Goal: Check status: Check status

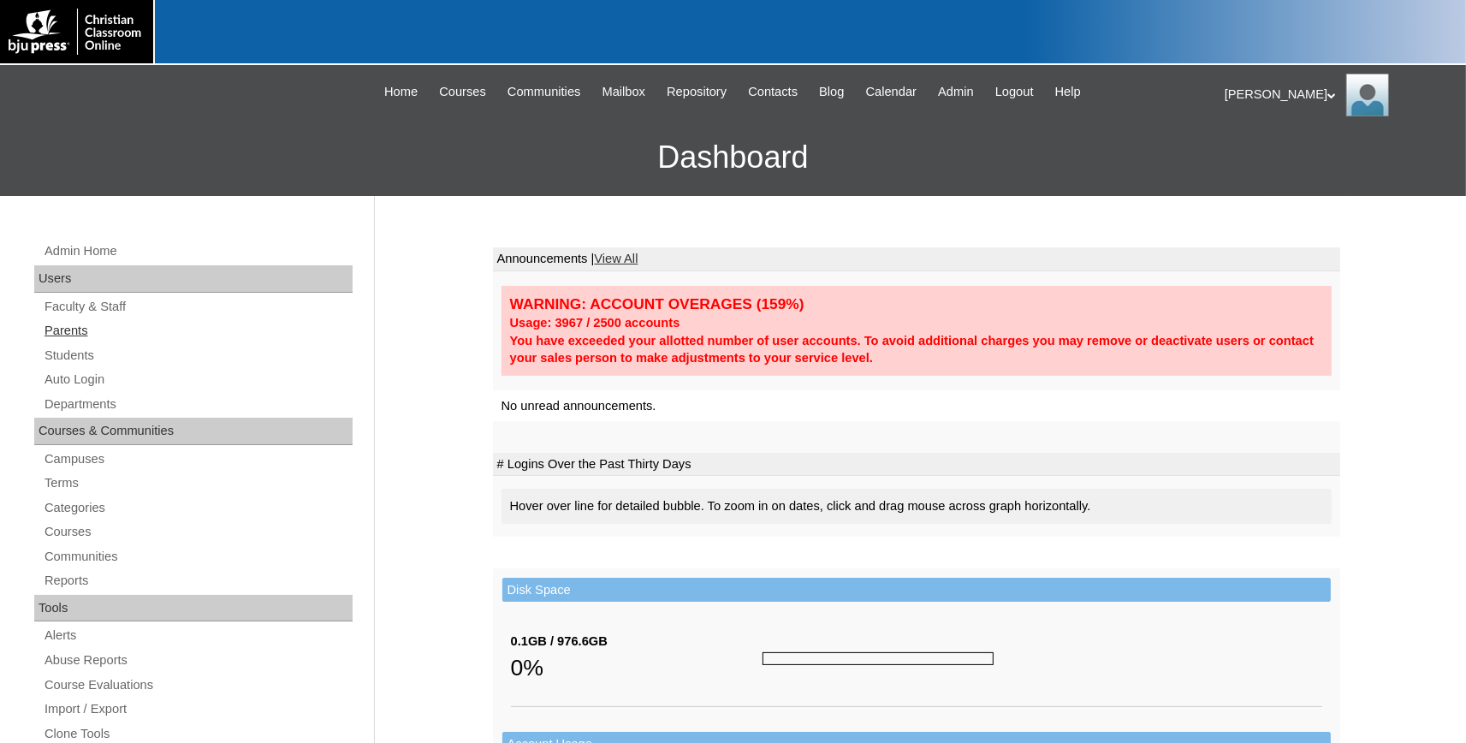
click at [68, 334] on link "Parents" at bounding box center [198, 330] width 310 height 21
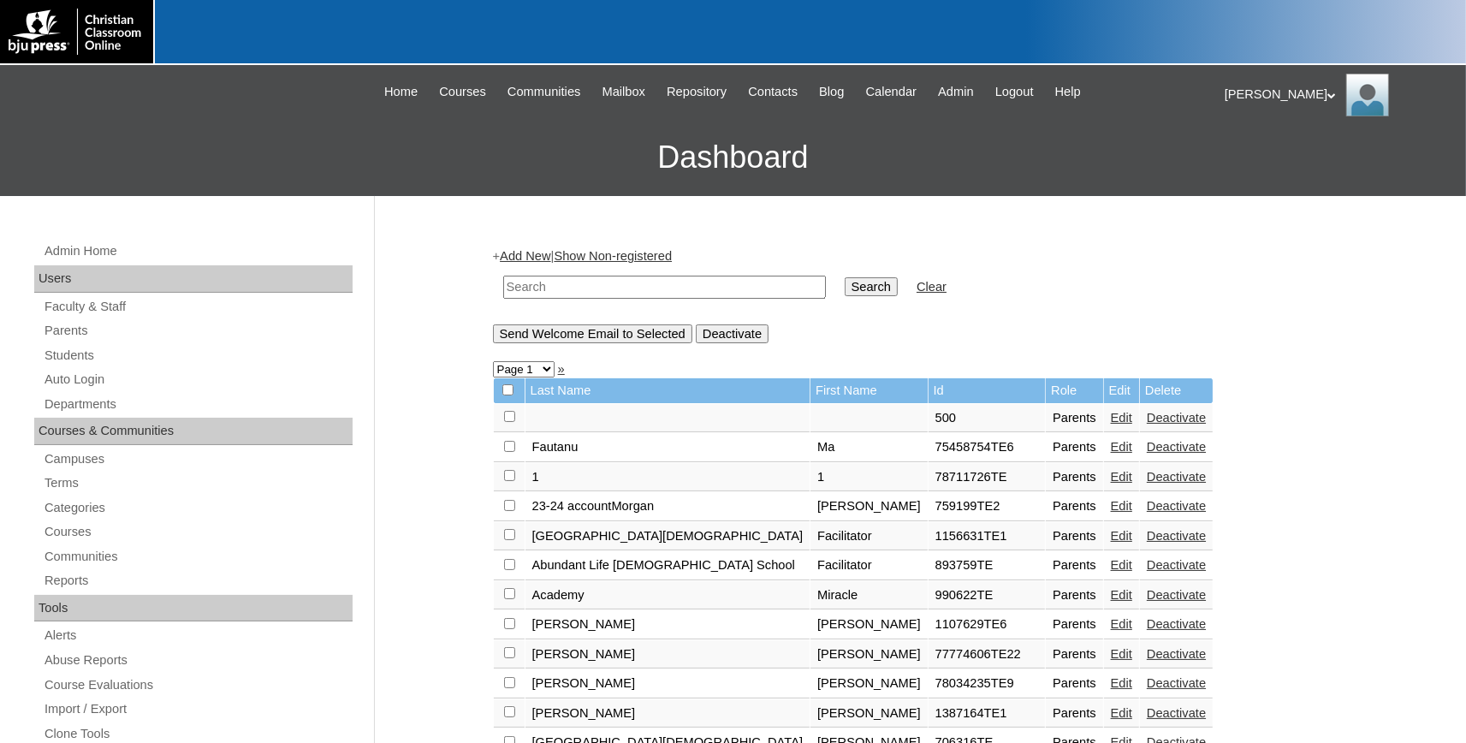
click at [597, 283] on input "text" at bounding box center [664, 287] width 323 height 23
type input "78324339"
click at [845, 277] on input "Search" at bounding box center [871, 286] width 53 height 19
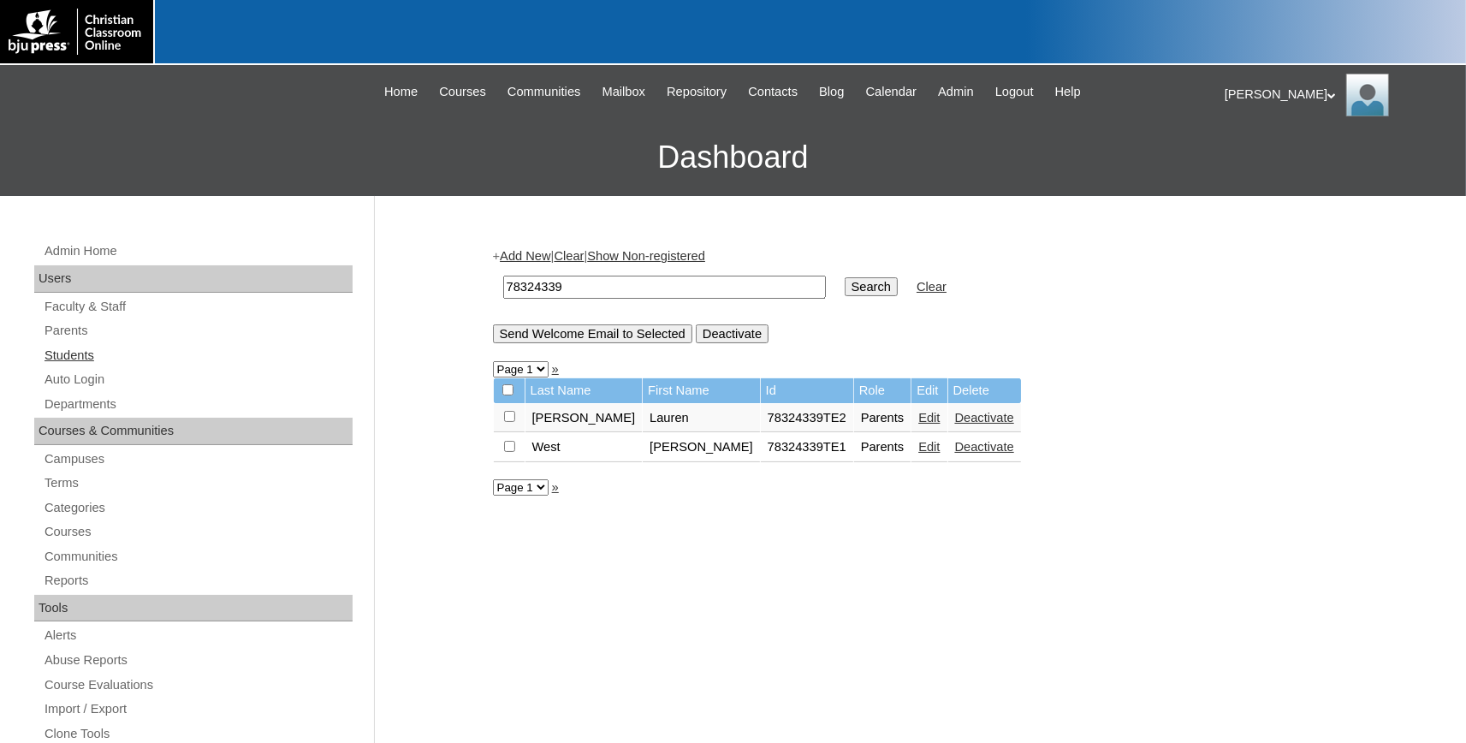
click at [64, 352] on link "Students" at bounding box center [198, 355] width 310 height 21
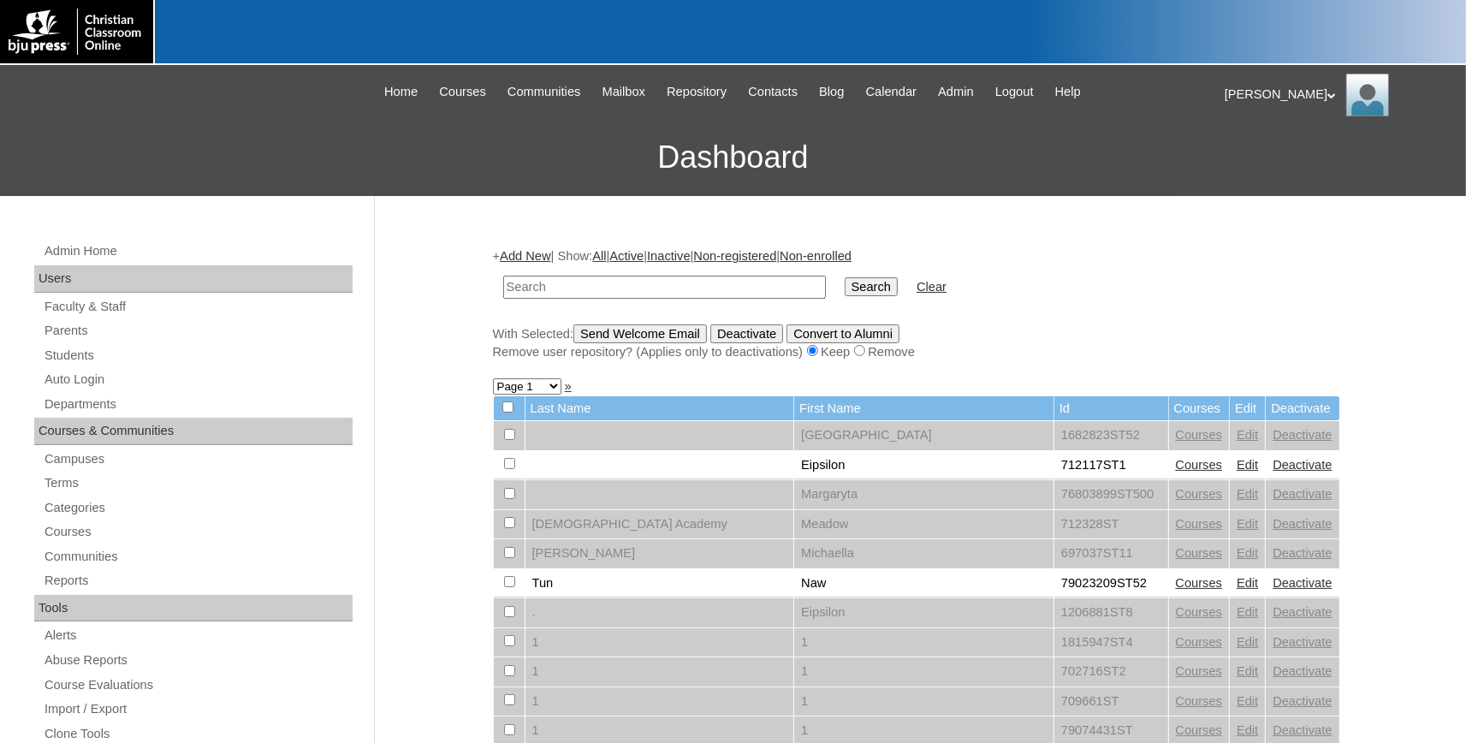
click at [573, 293] on input "text" at bounding box center [664, 287] width 323 height 23
type input "78324339"
click at [845, 277] on input "Search" at bounding box center [871, 286] width 53 height 19
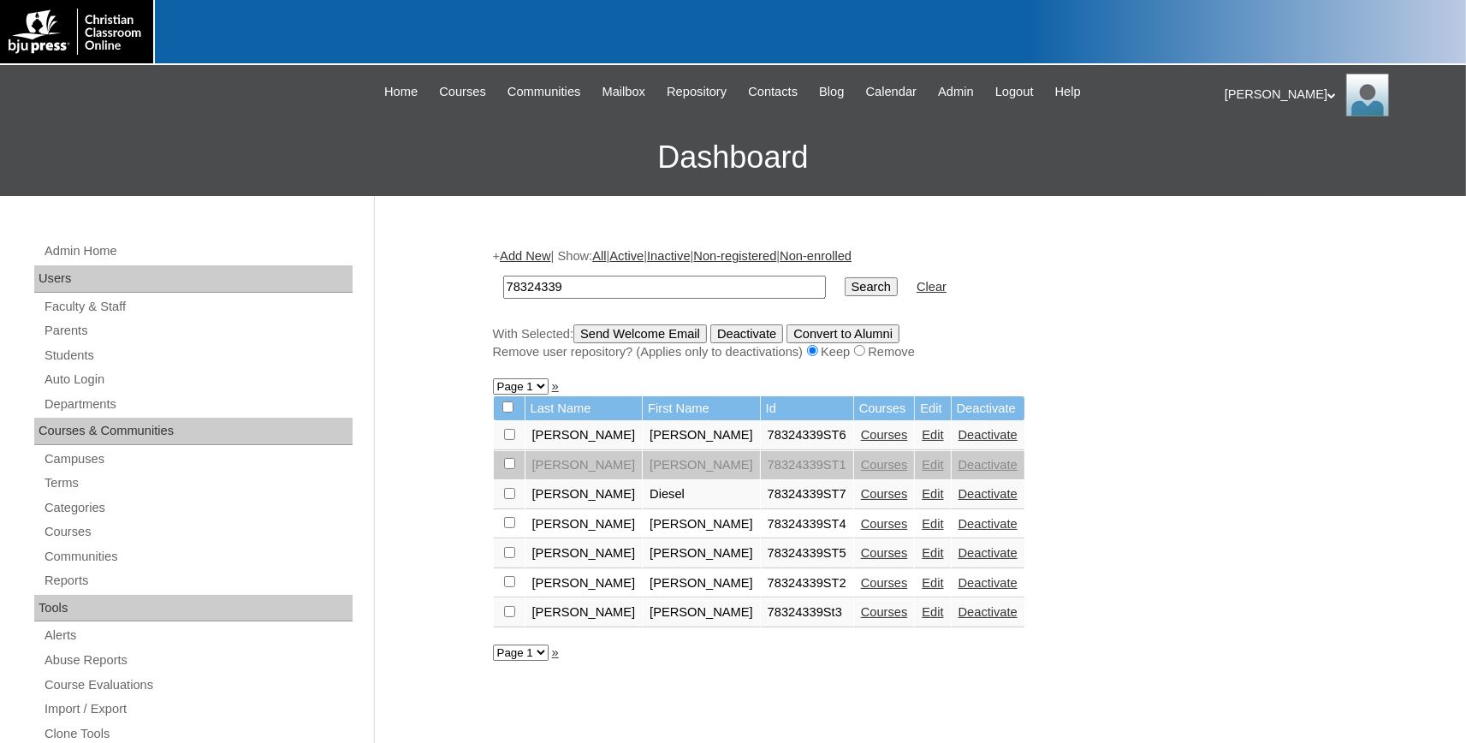
click at [861, 437] on link "Courses" at bounding box center [884, 435] width 47 height 14
click at [861, 501] on link "Courses" at bounding box center [884, 494] width 47 height 14
click at [861, 437] on link "Courses" at bounding box center [884, 435] width 47 height 14
click at [861, 530] on link "Courses" at bounding box center [884, 524] width 47 height 14
click at [861, 559] on link "Courses" at bounding box center [884, 553] width 47 height 14
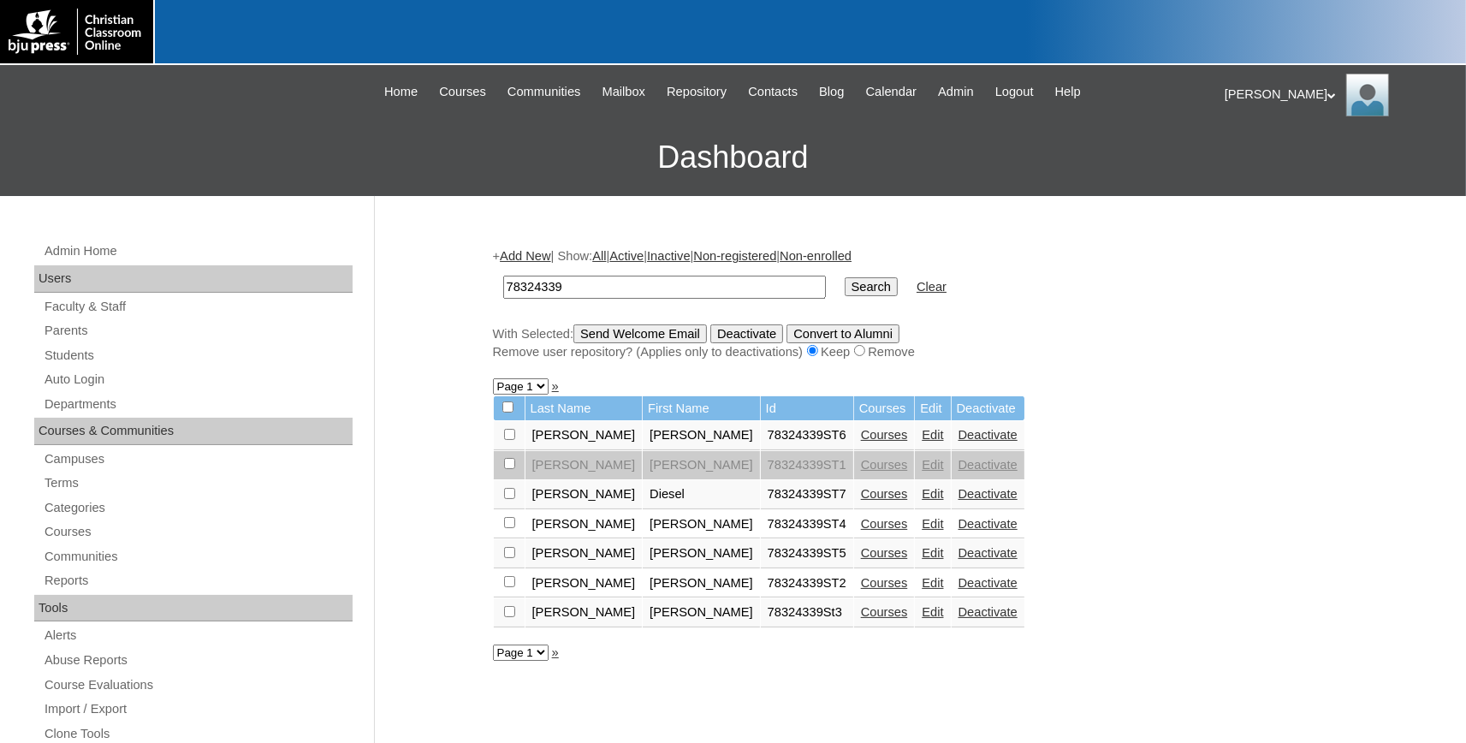
click at [861, 589] on link "Courses" at bounding box center [884, 583] width 47 height 14
click at [861, 619] on link "Courses" at bounding box center [884, 612] width 47 height 14
click at [861, 442] on link "Courses" at bounding box center [884, 435] width 47 height 14
click at [861, 526] on link "Courses" at bounding box center [884, 524] width 47 height 14
click at [922, 531] on link "Edit" at bounding box center [932, 524] width 21 height 14
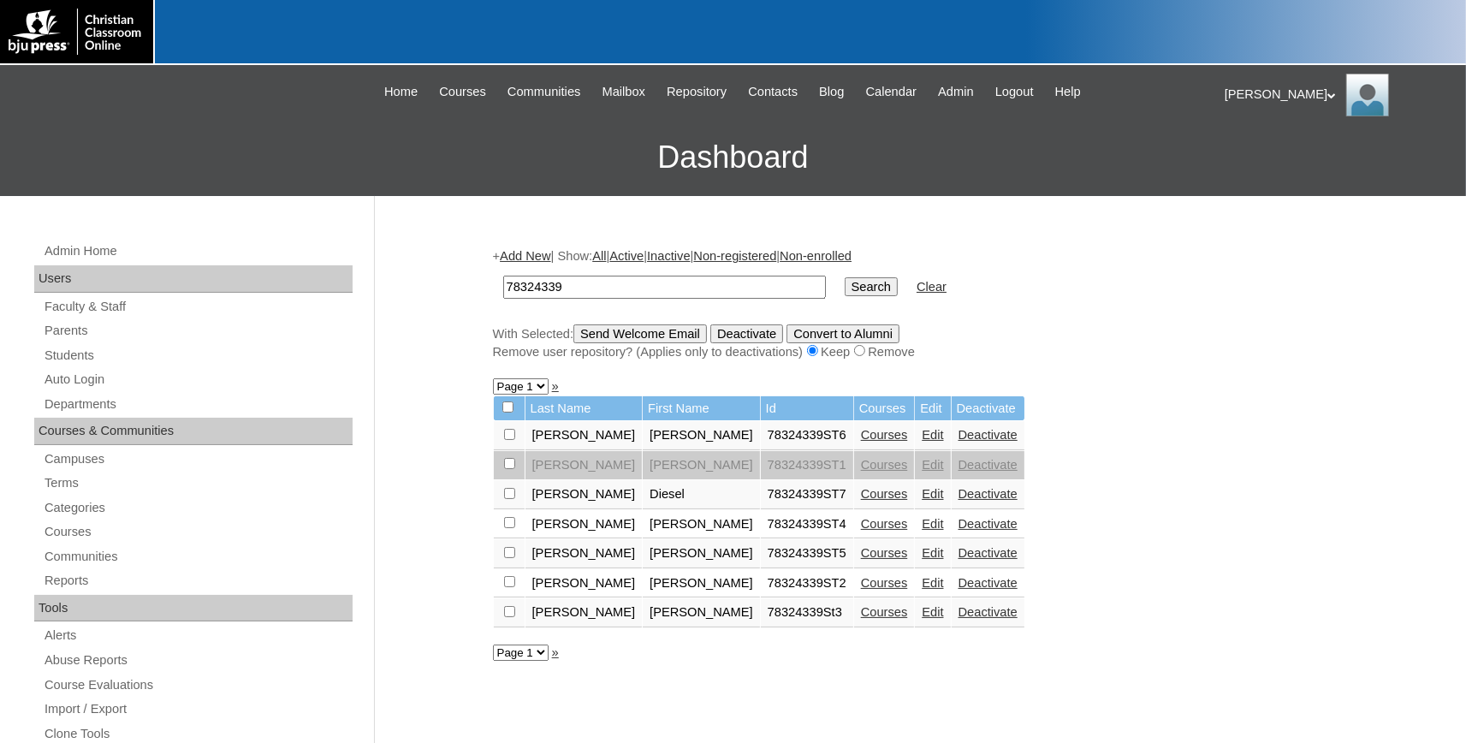
click at [861, 528] on link "Courses" at bounding box center [884, 524] width 47 height 14
click at [861, 440] on link "Courses" at bounding box center [884, 435] width 47 height 14
